Goal: Find specific page/section: Find specific page/section

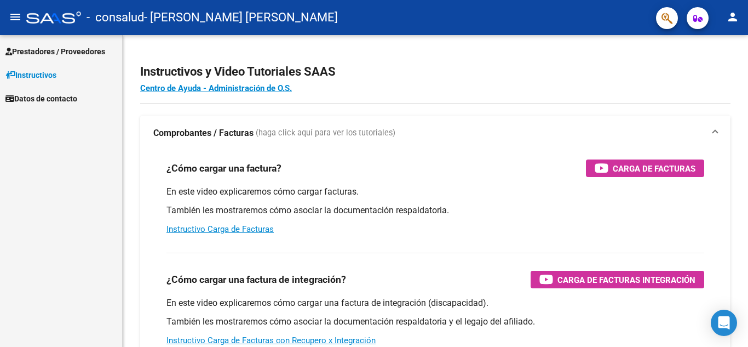
scroll to position [34, 0]
click at [70, 54] on span "Prestadores / Proveedores" at bounding box center [55, 51] width 100 height 12
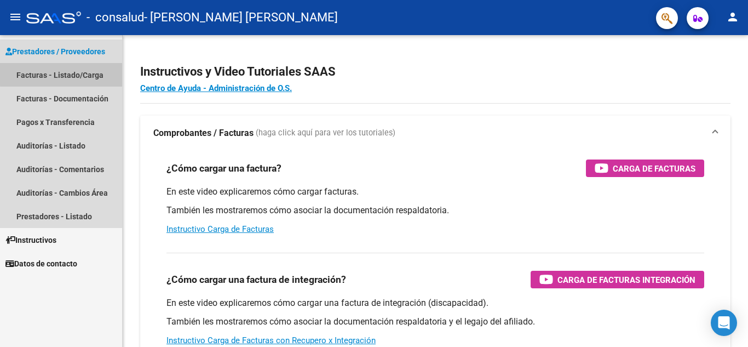
click at [80, 73] on link "Facturas - Listado/Carga" at bounding box center [61, 75] width 122 height 24
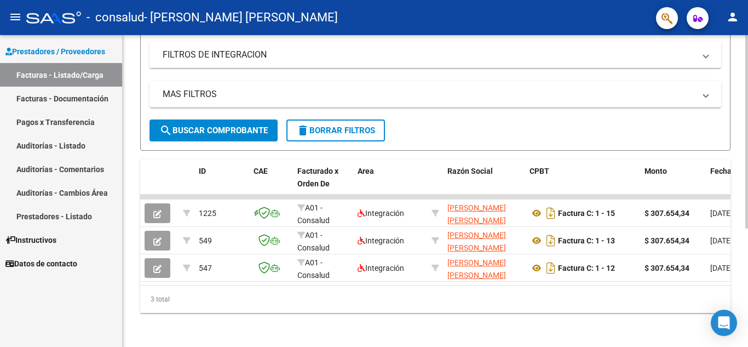
scroll to position [191, 0]
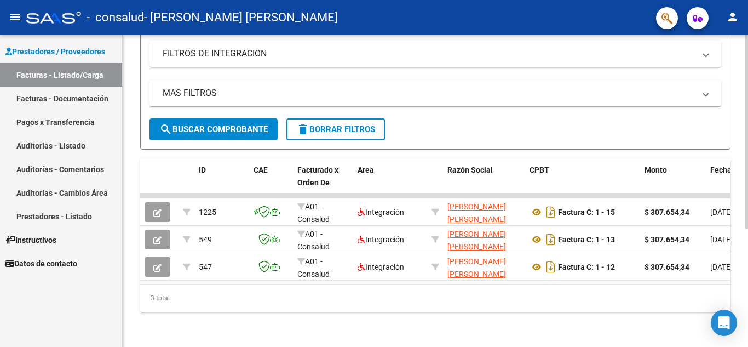
click at [747, 183] on div at bounding box center [746, 249] width 3 height 193
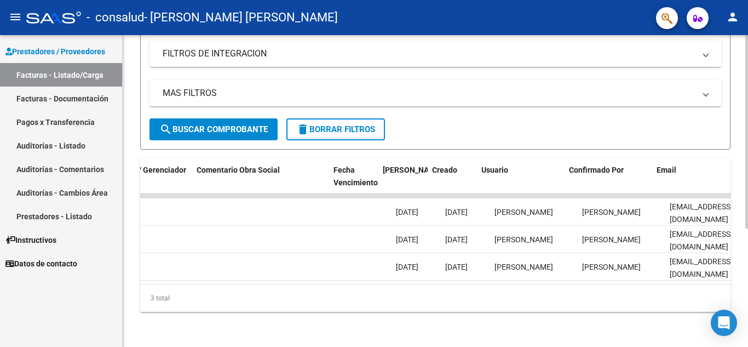
scroll to position [0, 1718]
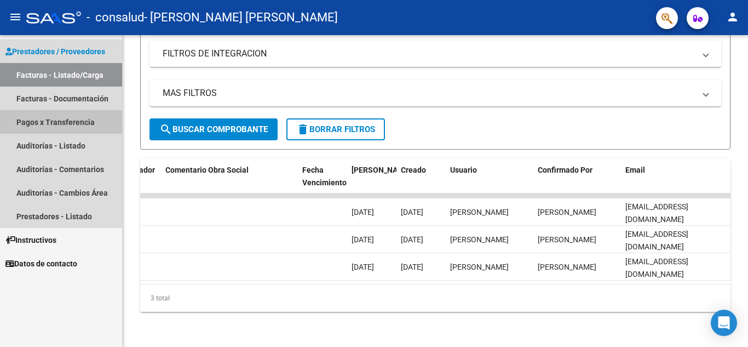
click at [96, 117] on link "Pagos x Transferencia" at bounding box center [61, 122] width 122 height 24
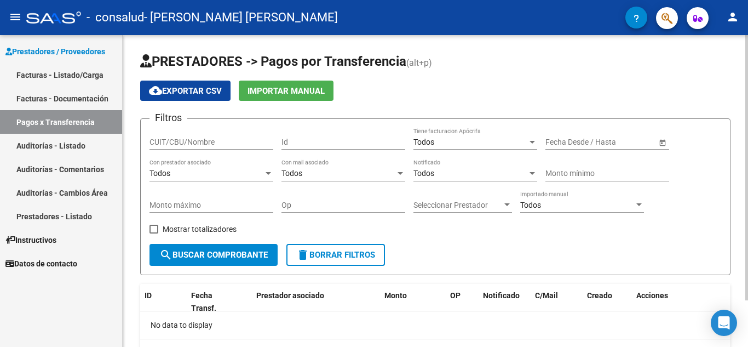
scroll to position [55, 0]
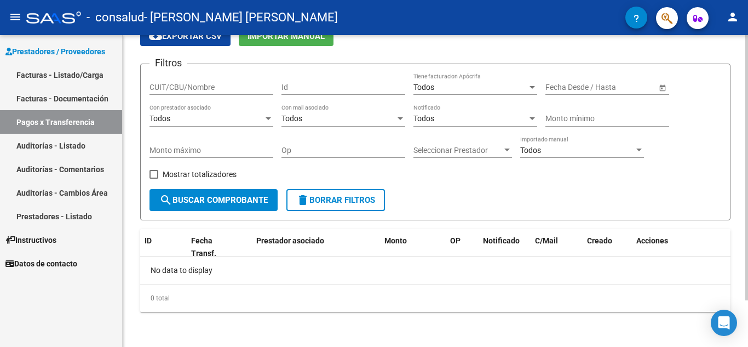
click at [747, 144] on div at bounding box center [746, 214] width 3 height 265
